Goal: Navigation & Orientation: Find specific page/section

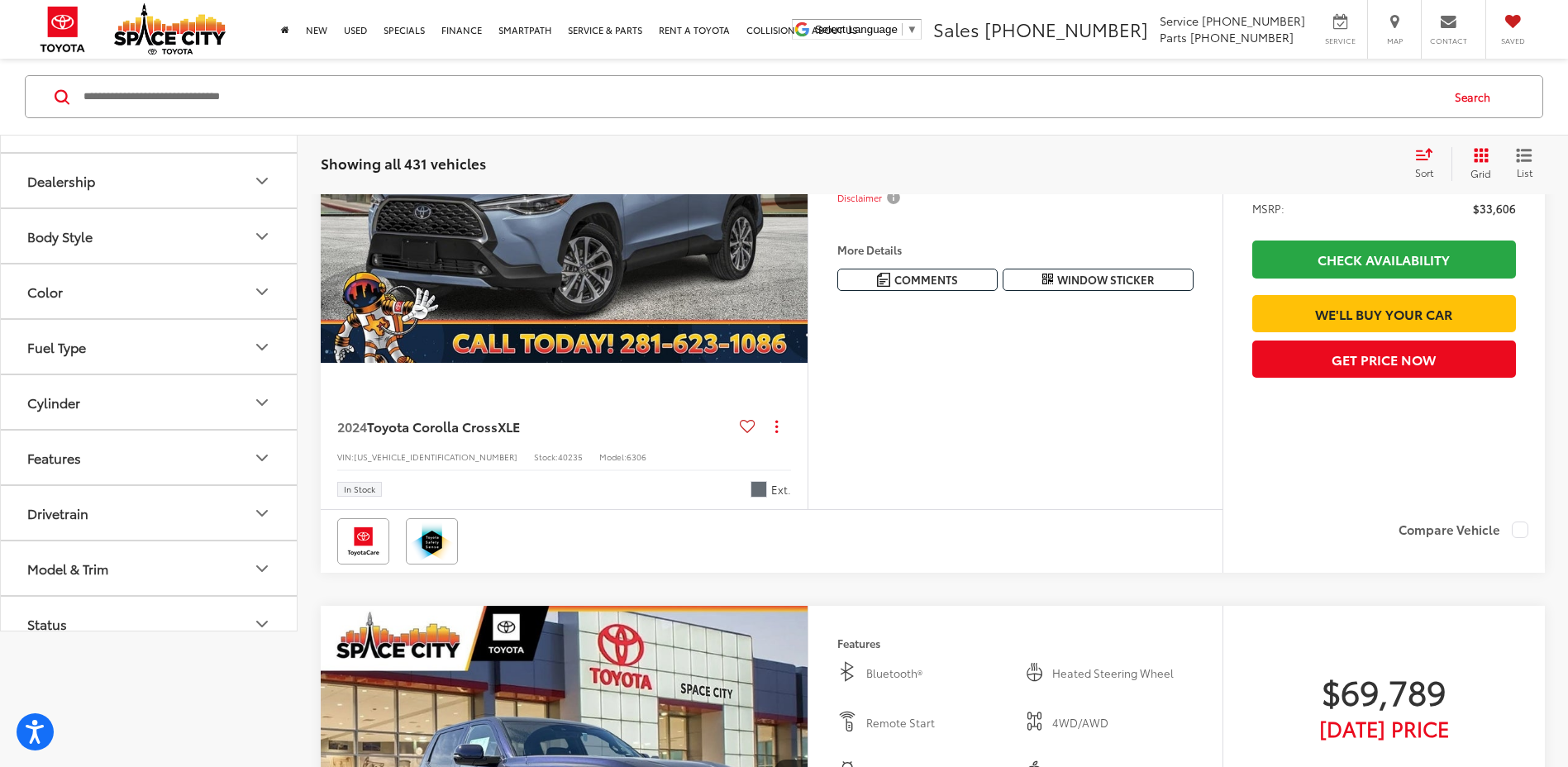
scroll to position [364, 0]
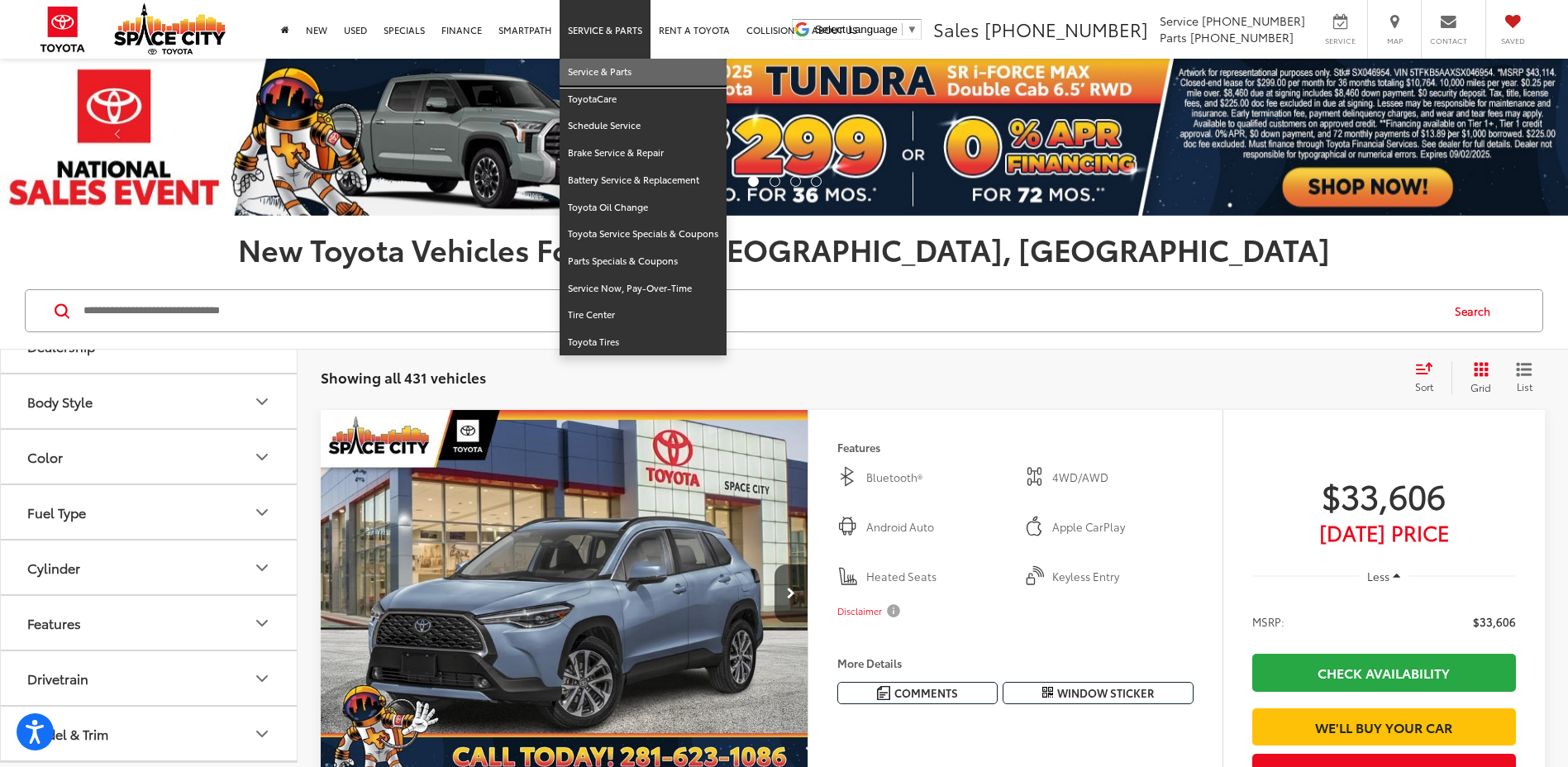
click at [603, 72] on link "Service & Parts" at bounding box center [643, 72] width 167 height 27
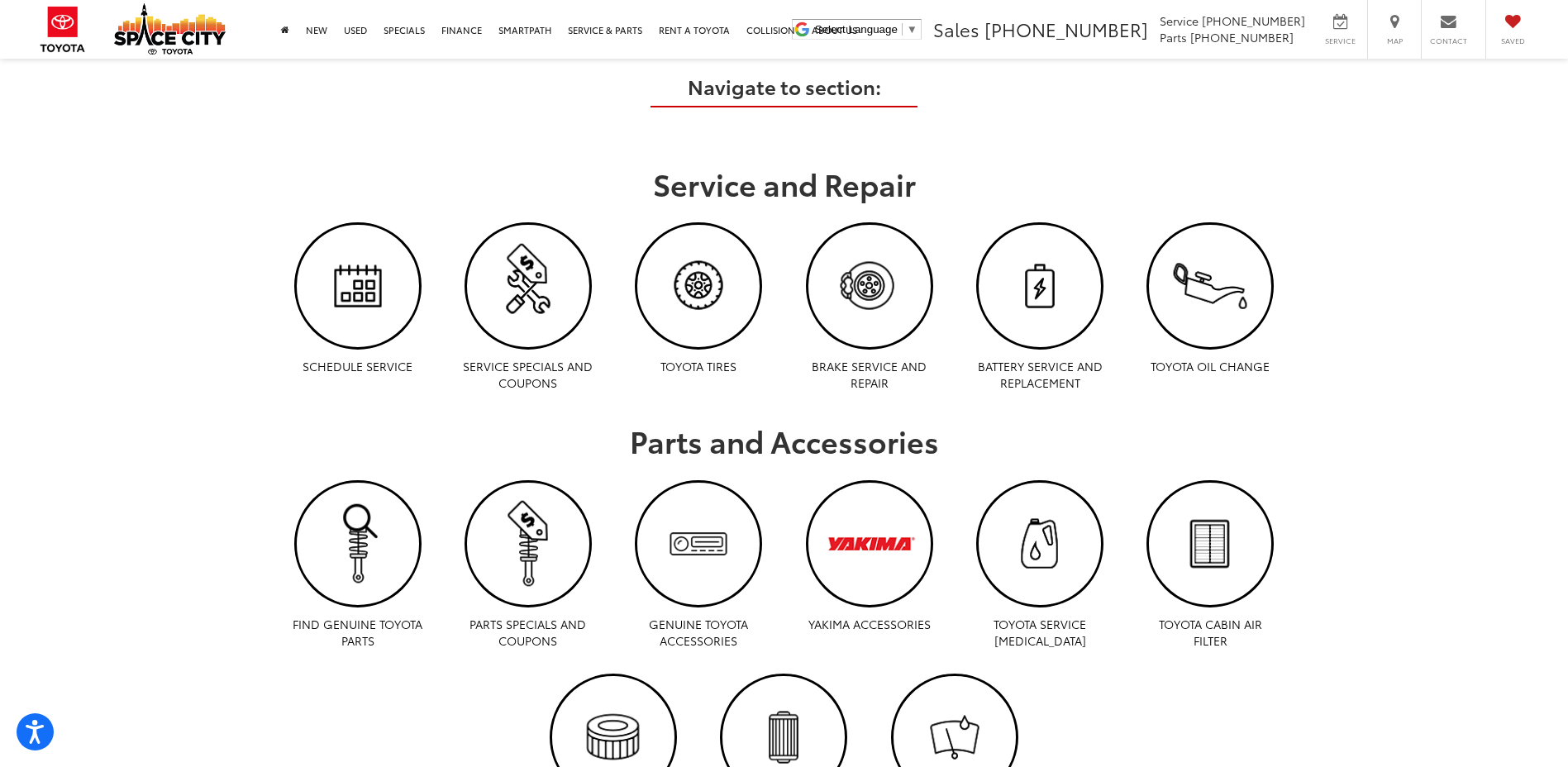
scroll to position [962, 0]
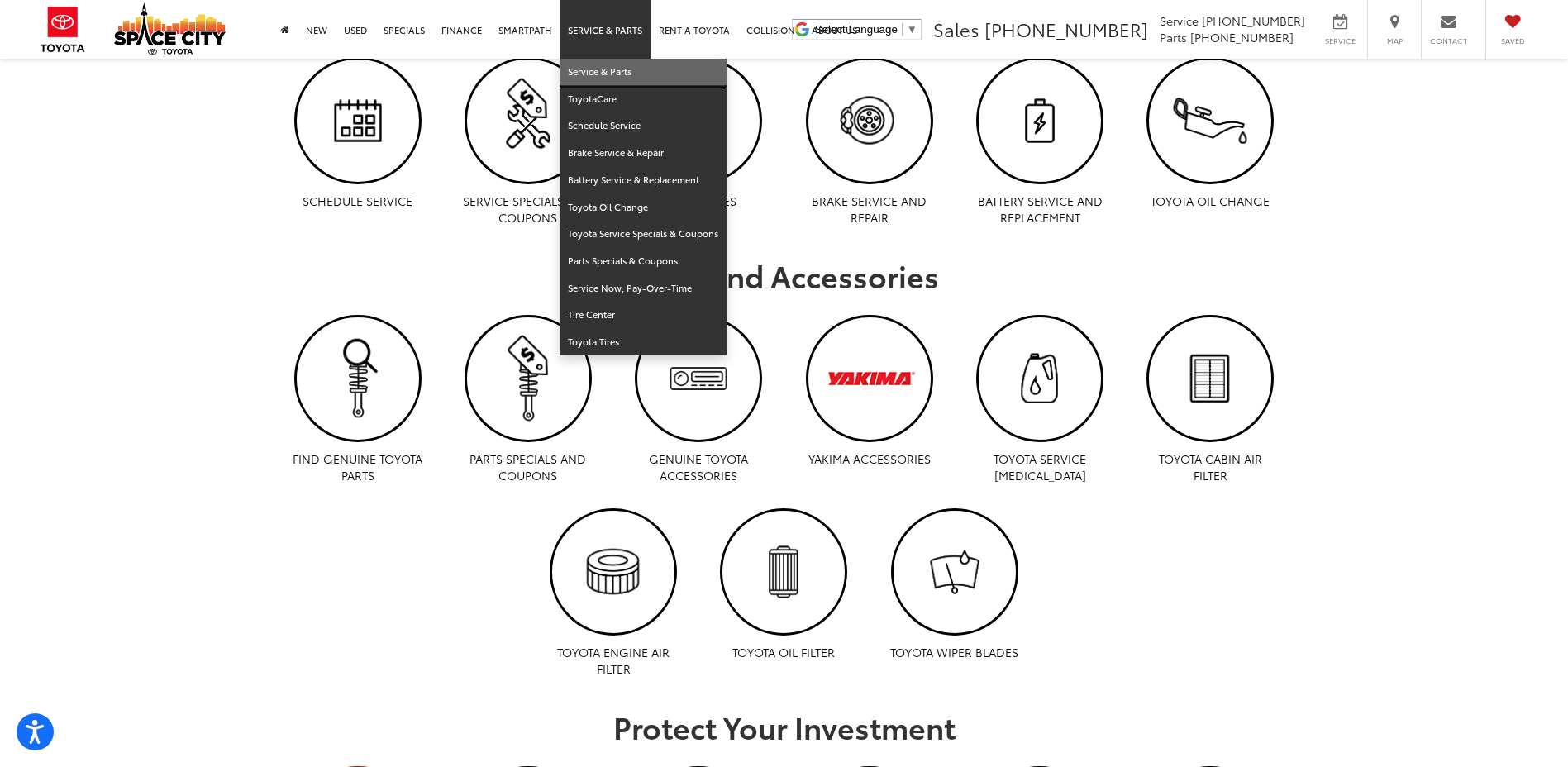
click at [647, 74] on link "Service & Parts" at bounding box center [643, 72] width 167 height 27
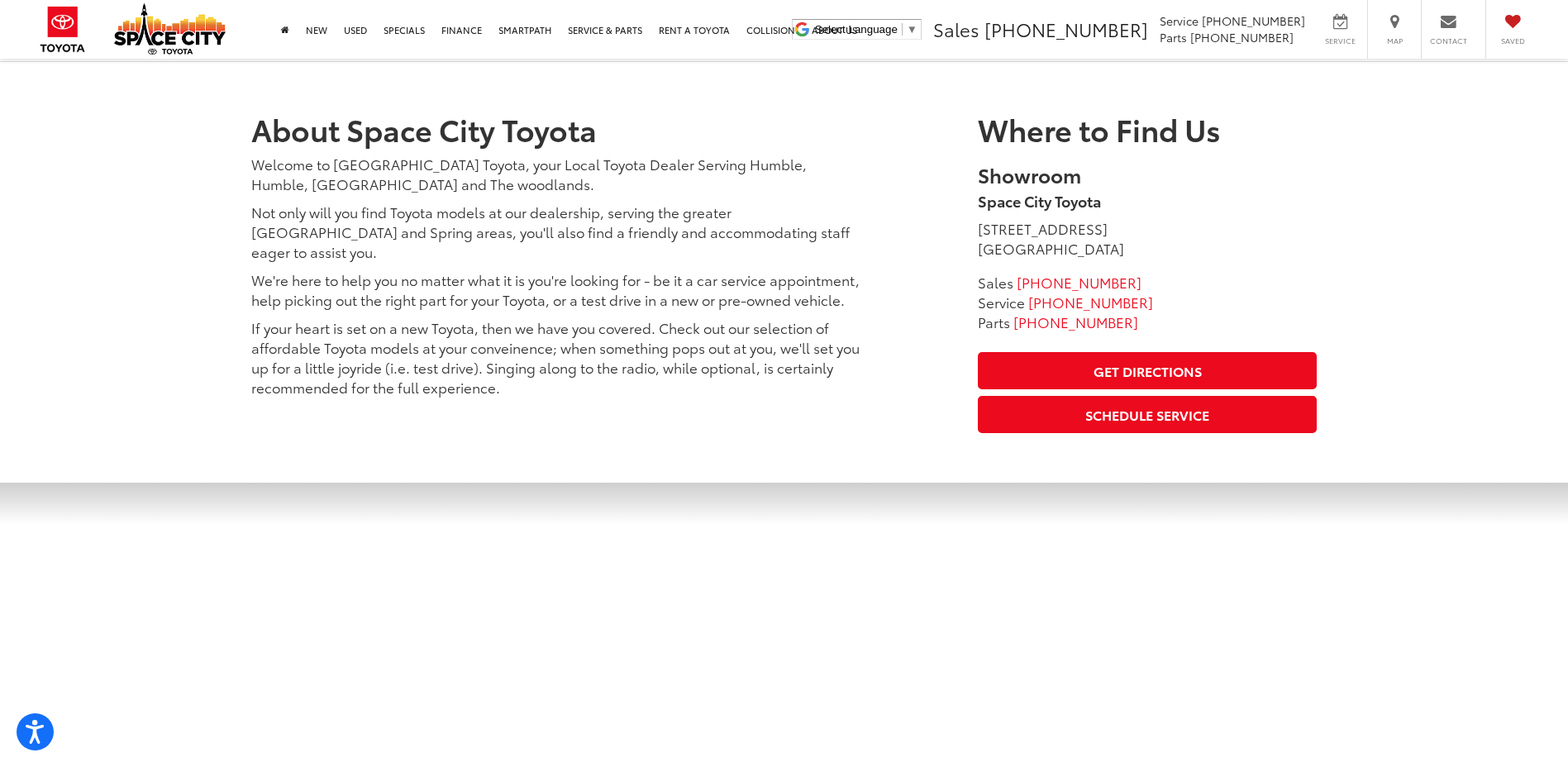
scroll to position [2202, 0]
